Goal: Information Seeking & Learning: Learn about a topic

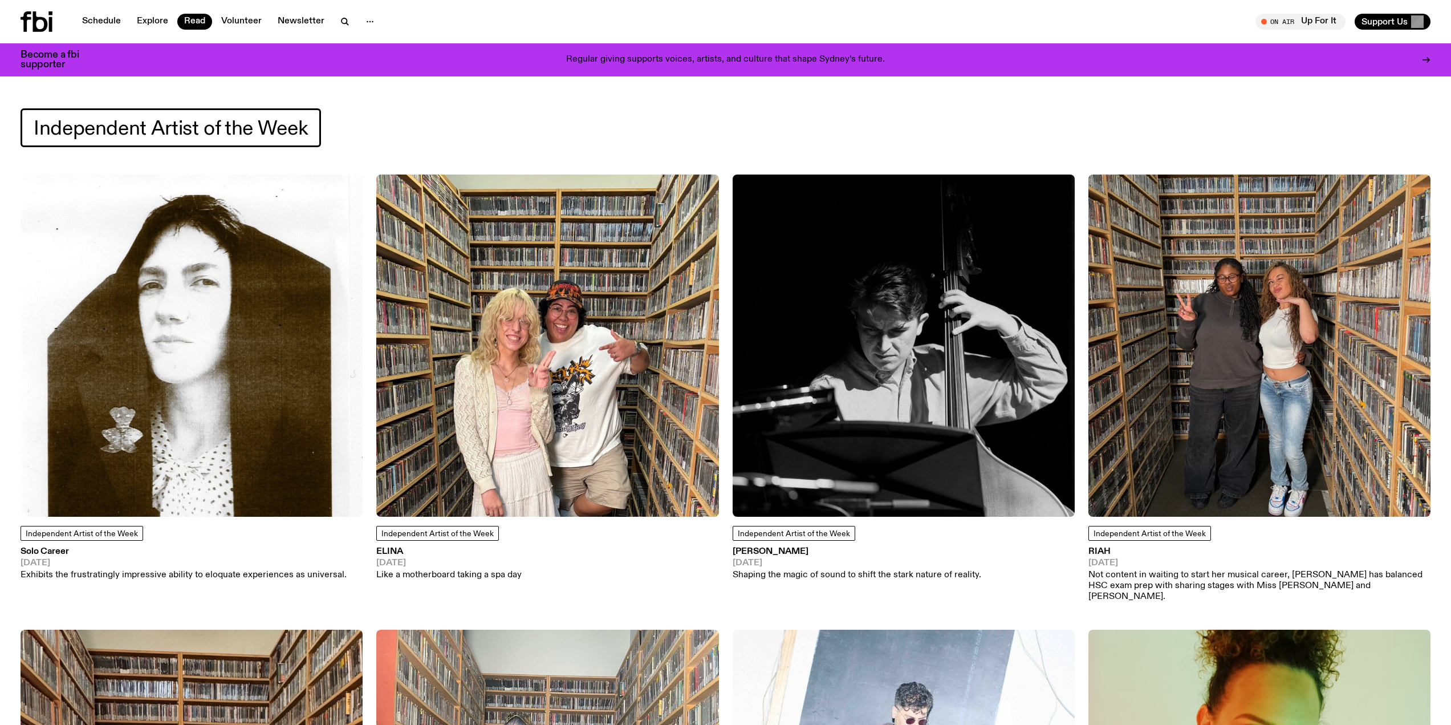
click at [37, 22] on icon at bounding box center [37, 21] width 32 height 21
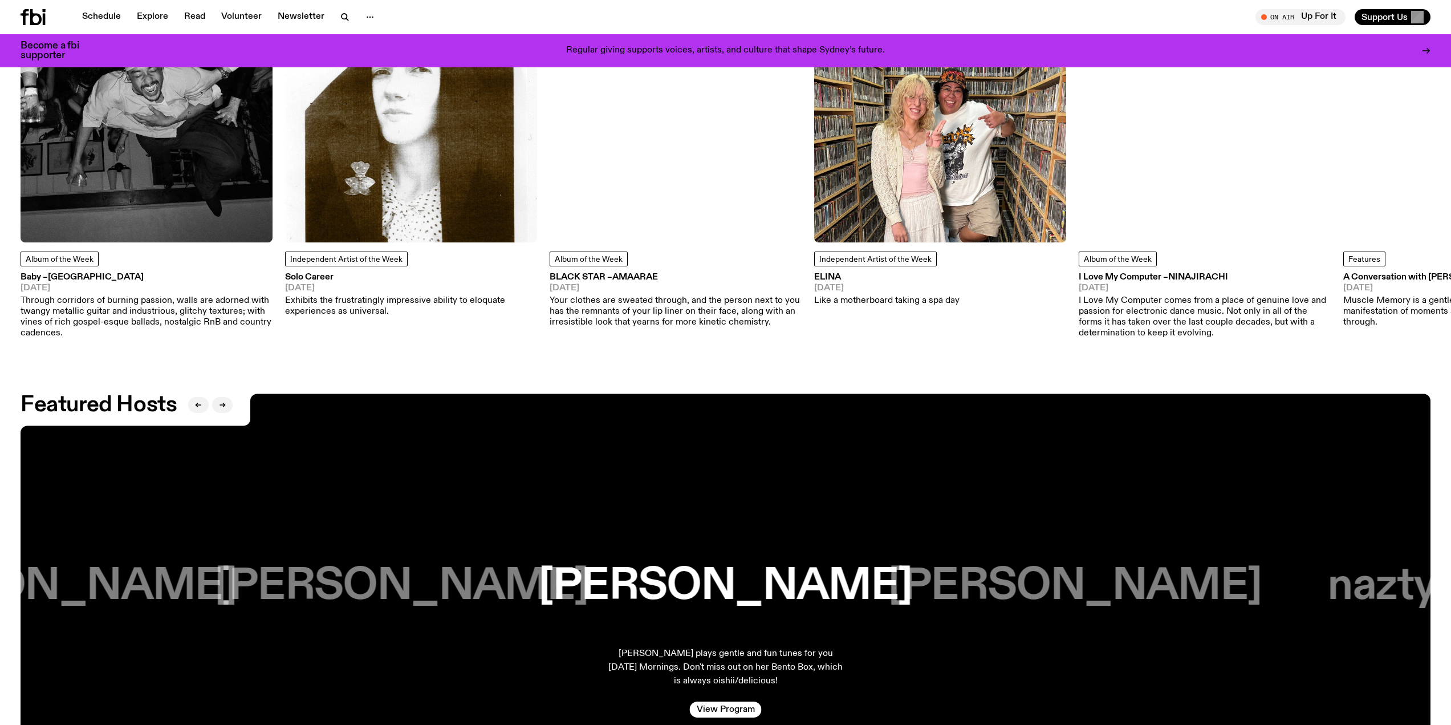
scroll to position [2218, 0]
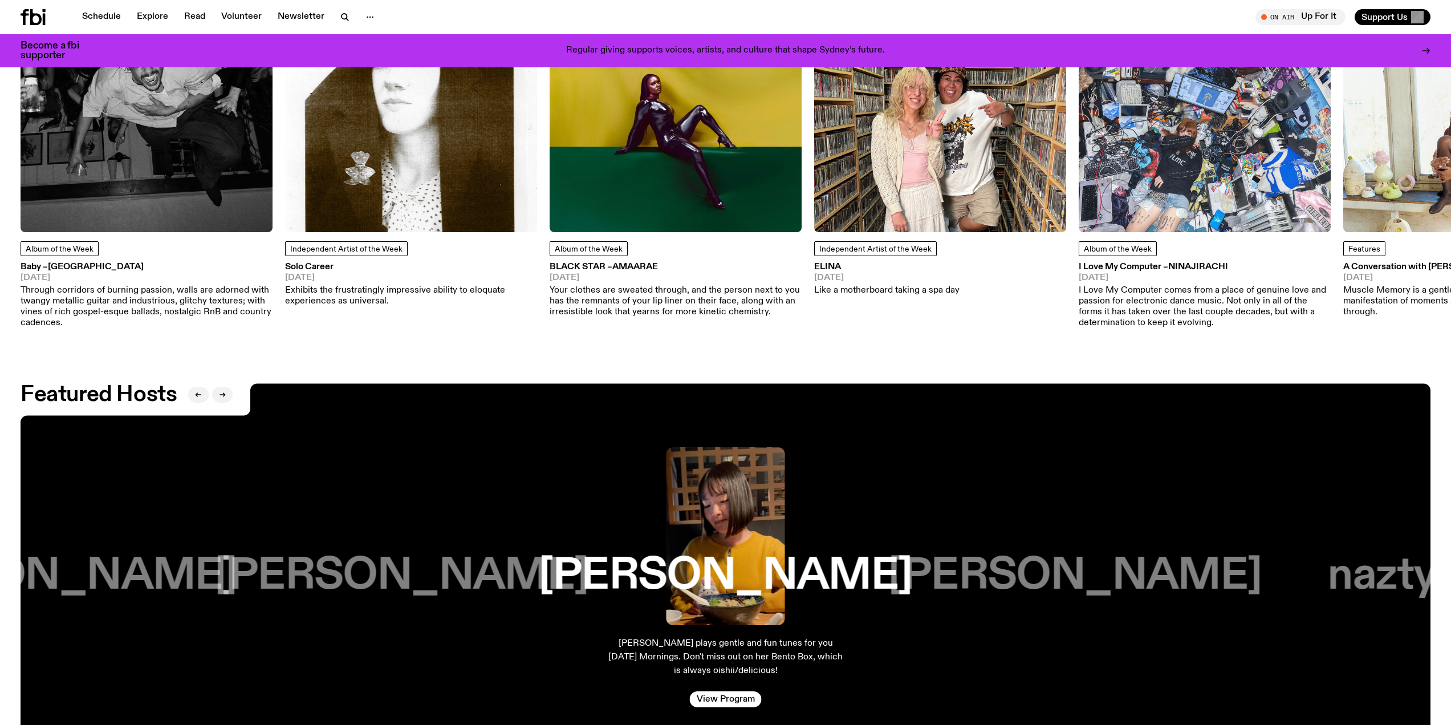
click at [73, 267] on span "Dijon" at bounding box center [96, 266] width 96 height 9
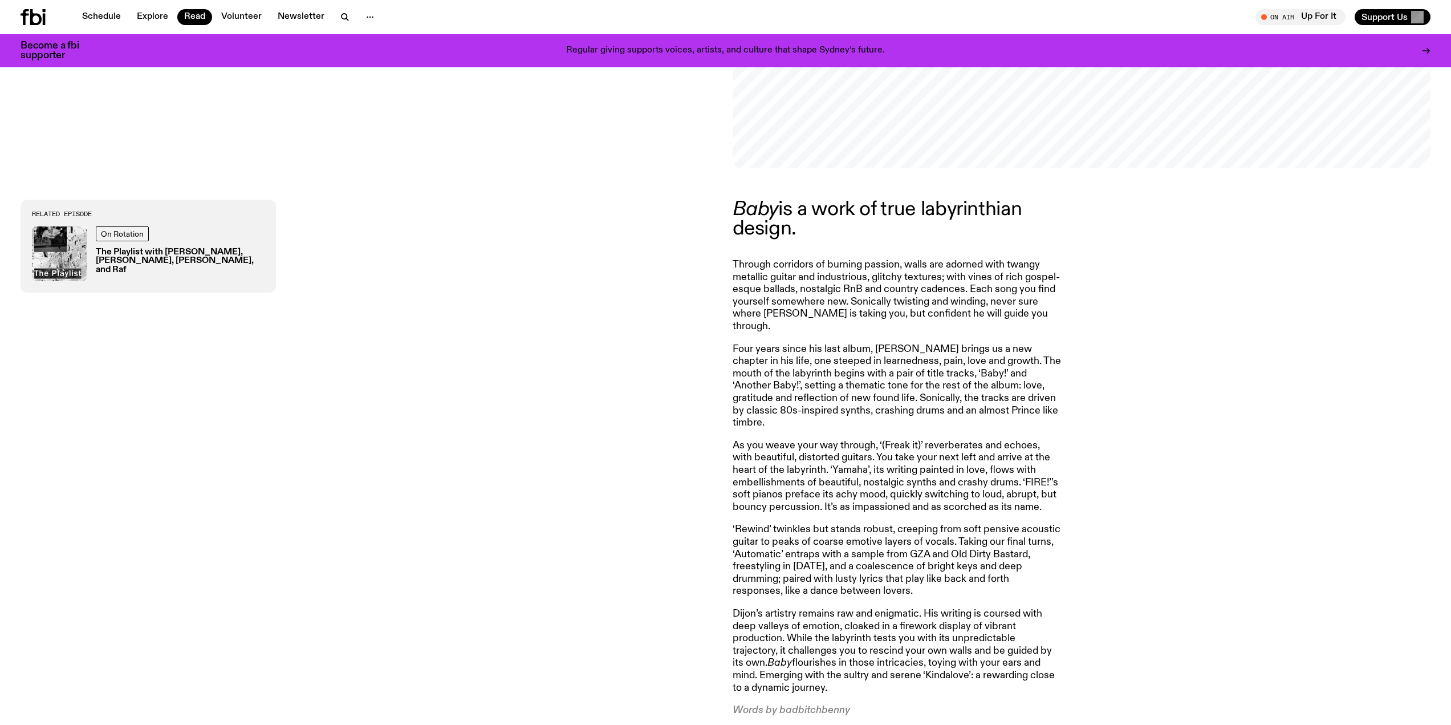
scroll to position [679, 0]
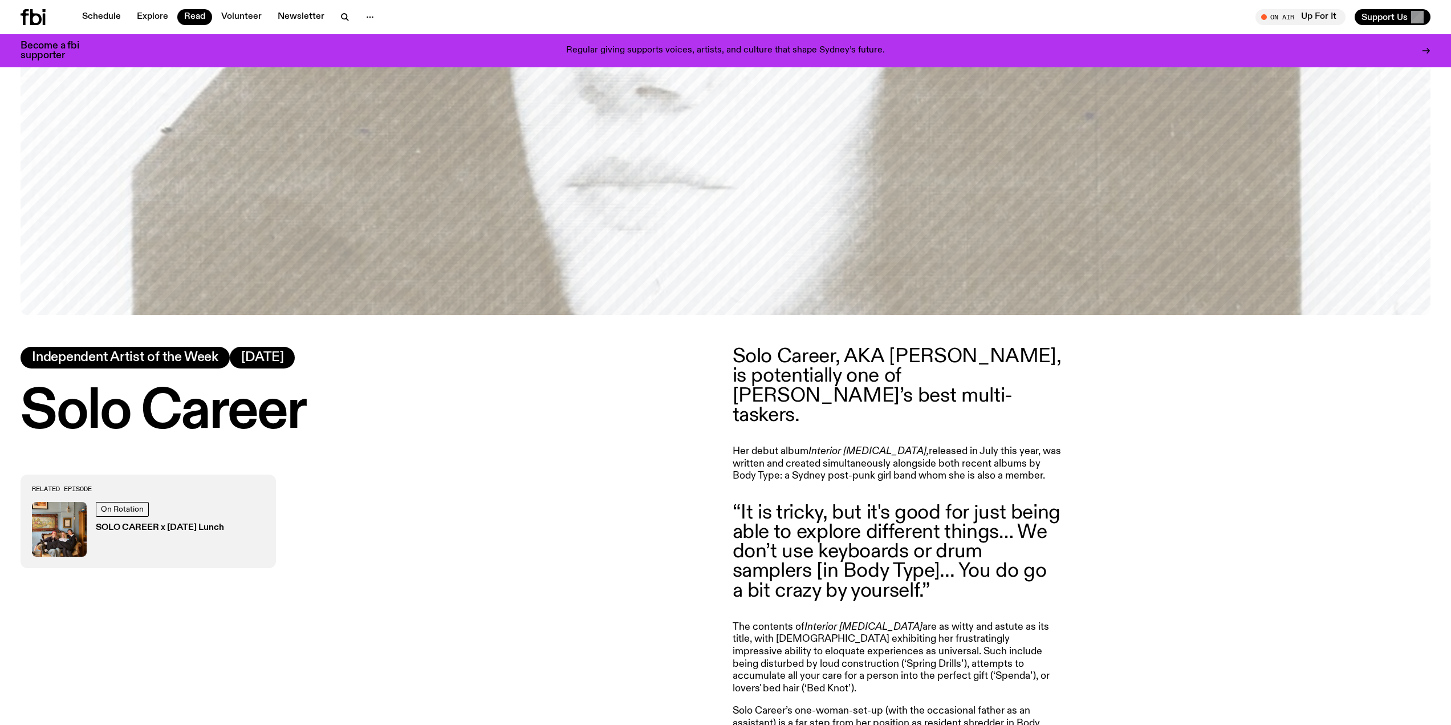
scroll to position [735, 0]
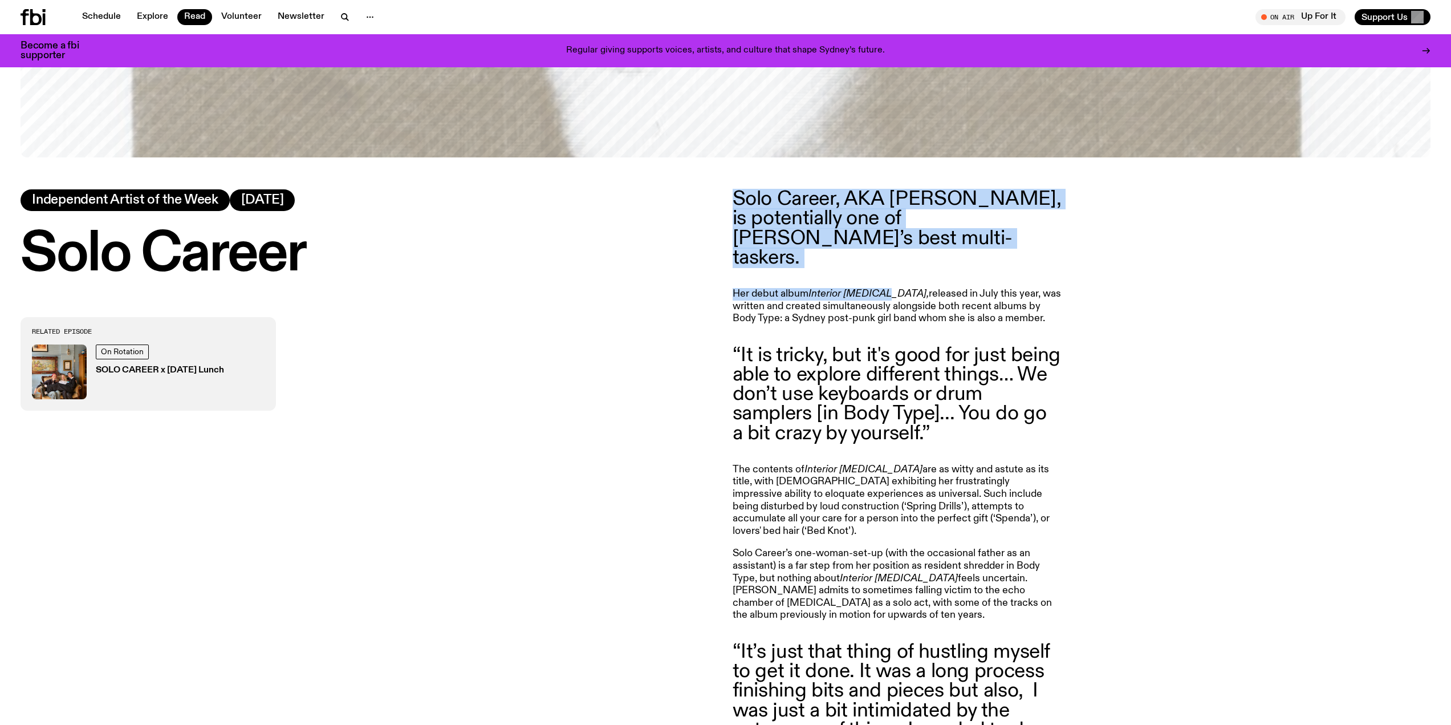
drag, startPoint x: 882, startPoint y: 270, endPoint x: 734, endPoint y: 198, distance: 164.7
click at [734, 198] on article "Solo Career, AKA [PERSON_NAME], is potentially one of [PERSON_NAME]’s best mult…" at bounding box center [897, 545] width 328 height 713
